Goal: Book appointment/travel/reservation

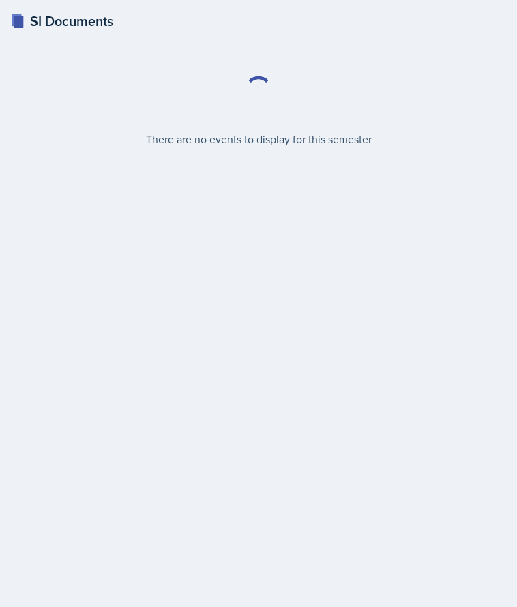
select select "2bed604d-1099-4043-b1bc-2365e8740244"
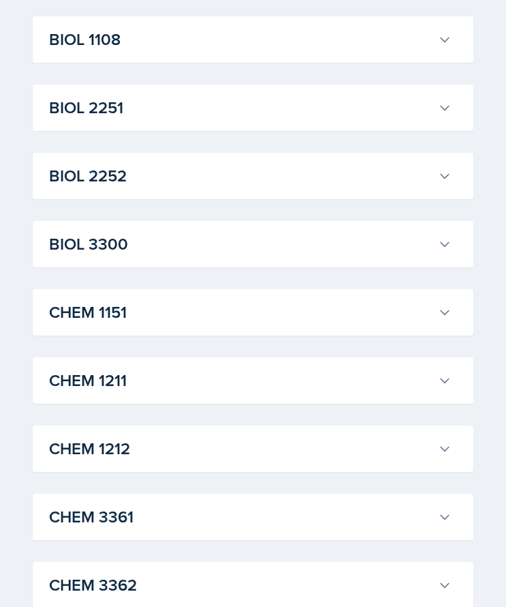
scroll to position [348, 0]
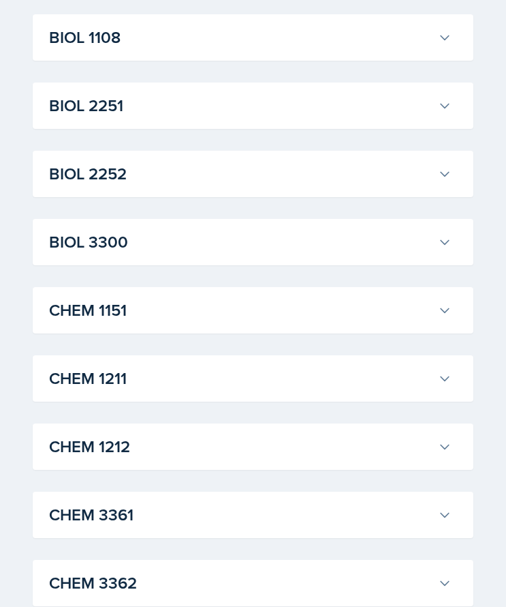
click at [179, 368] on h3 "CHEM 1211" at bounding box center [241, 378] width 384 height 25
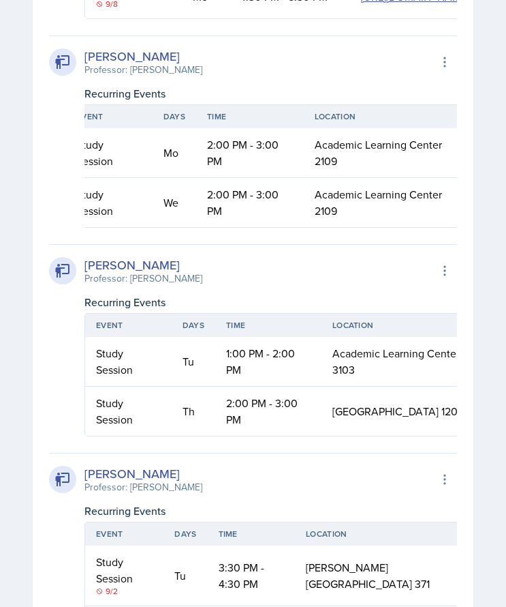
scroll to position [0, 0]
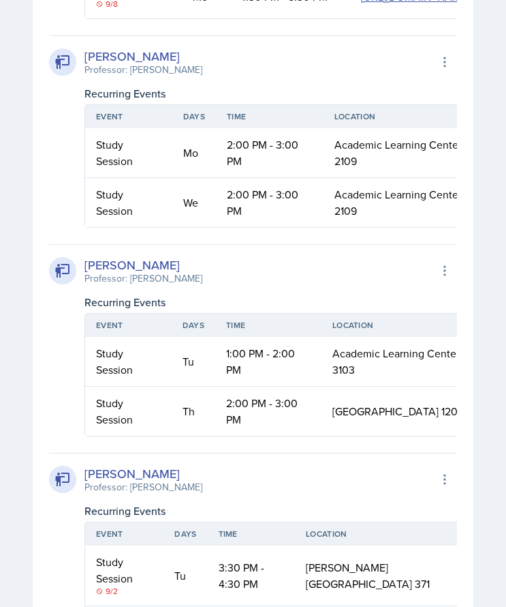
click at [243, 178] on td "2:00 PM - 3:00 PM" at bounding box center [270, 153] width 108 height 50
drag, startPoint x: 243, startPoint y: 284, endPoint x: 237, endPoint y: 277, distance: 8.2
click at [237, 178] on td "2:00 PM - 3:00 PM" at bounding box center [270, 153] width 108 height 50
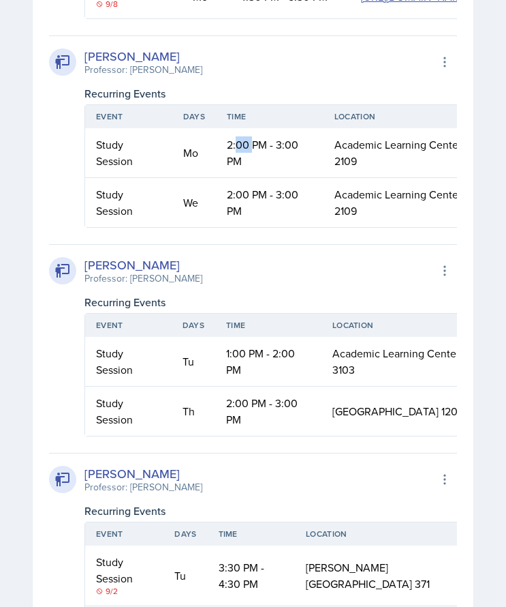
click at [237, 178] on td "2:00 PM - 3:00 PM" at bounding box center [270, 153] width 108 height 50
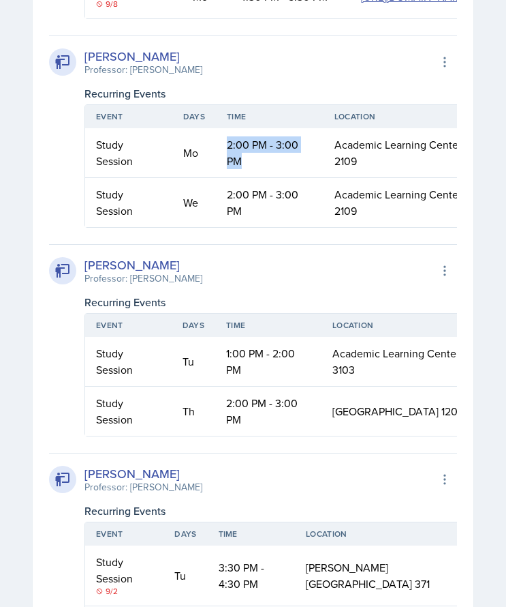
click at [237, 178] on td "2:00 PM - 3:00 PM" at bounding box center [270, 153] width 108 height 50
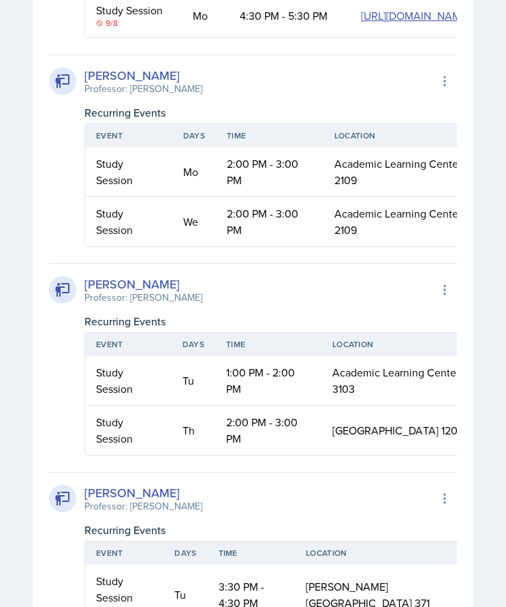
scroll to position [1446, 0]
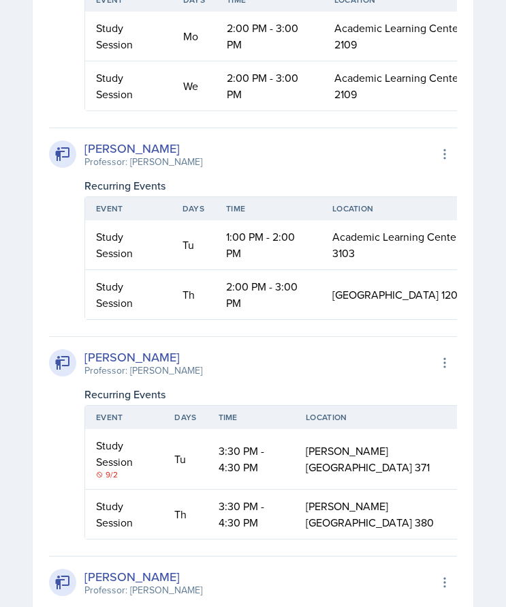
drag, startPoint x: 150, startPoint y: 286, endPoint x: 129, endPoint y: 286, distance: 21.1
click at [129, 157] on div "[PERSON_NAME]" at bounding box center [144, 148] width 118 height 18
